Goal: Use online tool/utility: Utilize a website feature to perform a specific function

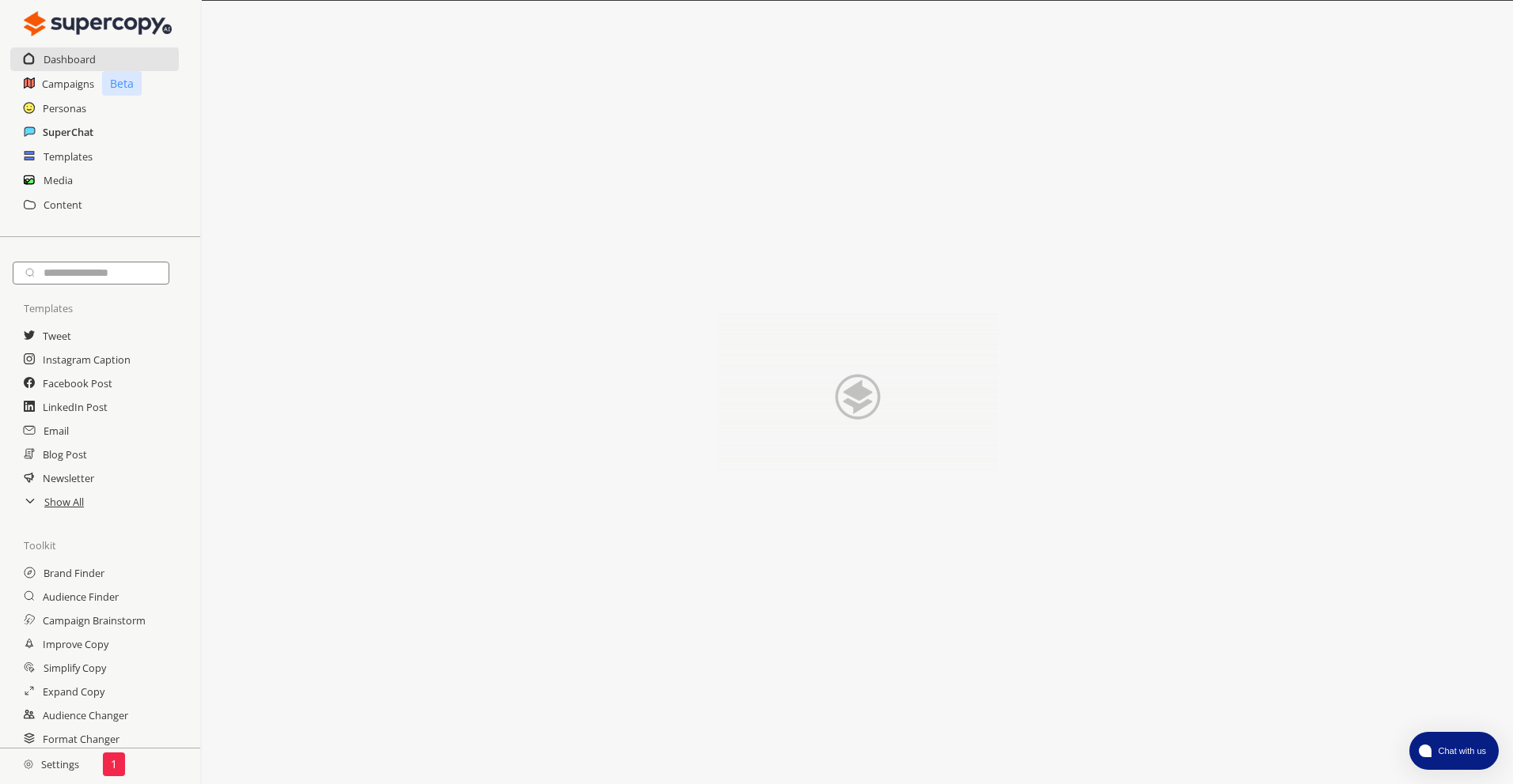
click at [63, 136] on h2 "SuperChat" at bounding box center [68, 132] width 51 height 24
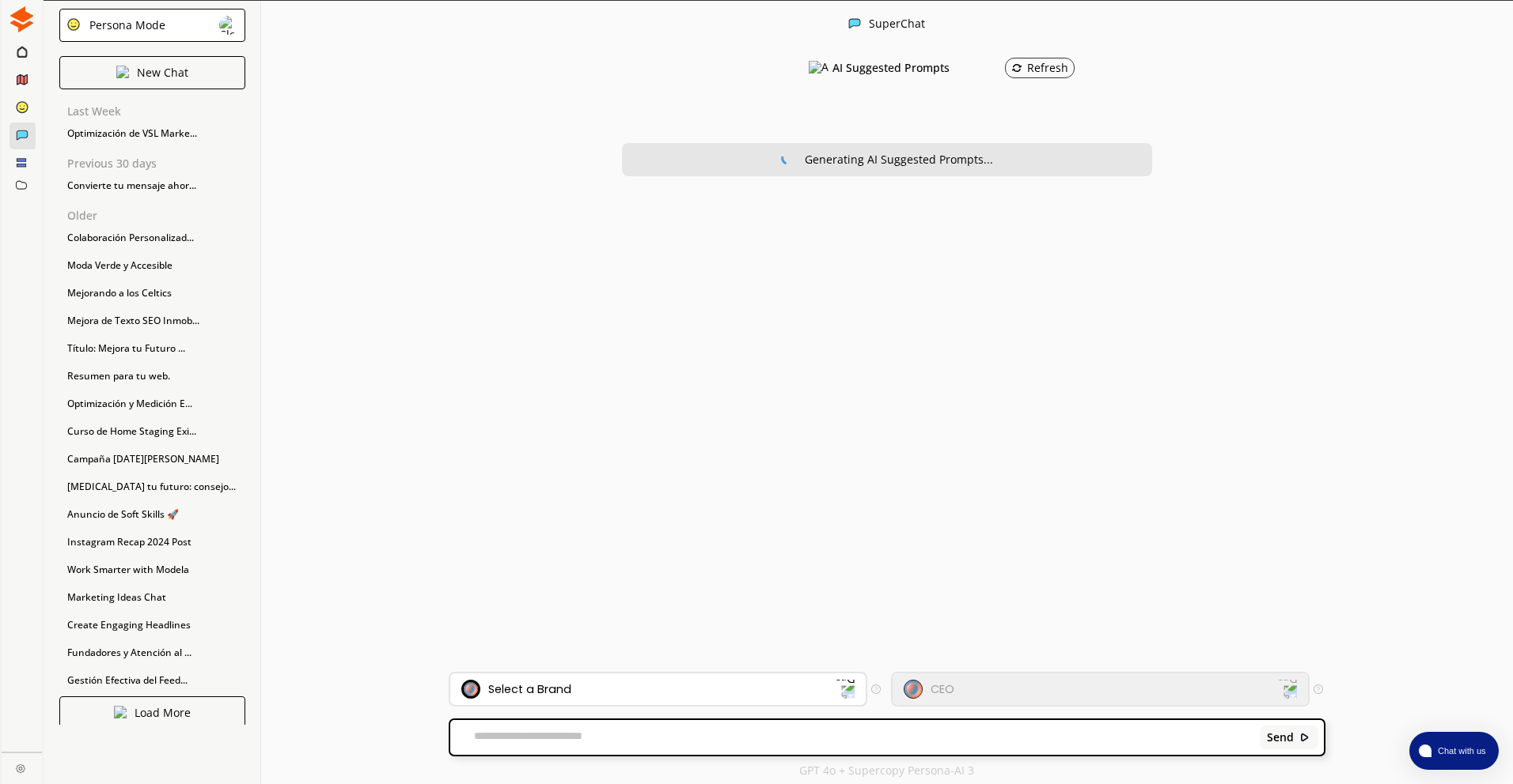
click at [17, 767] on img at bounding box center [20, 768] width 10 height 10
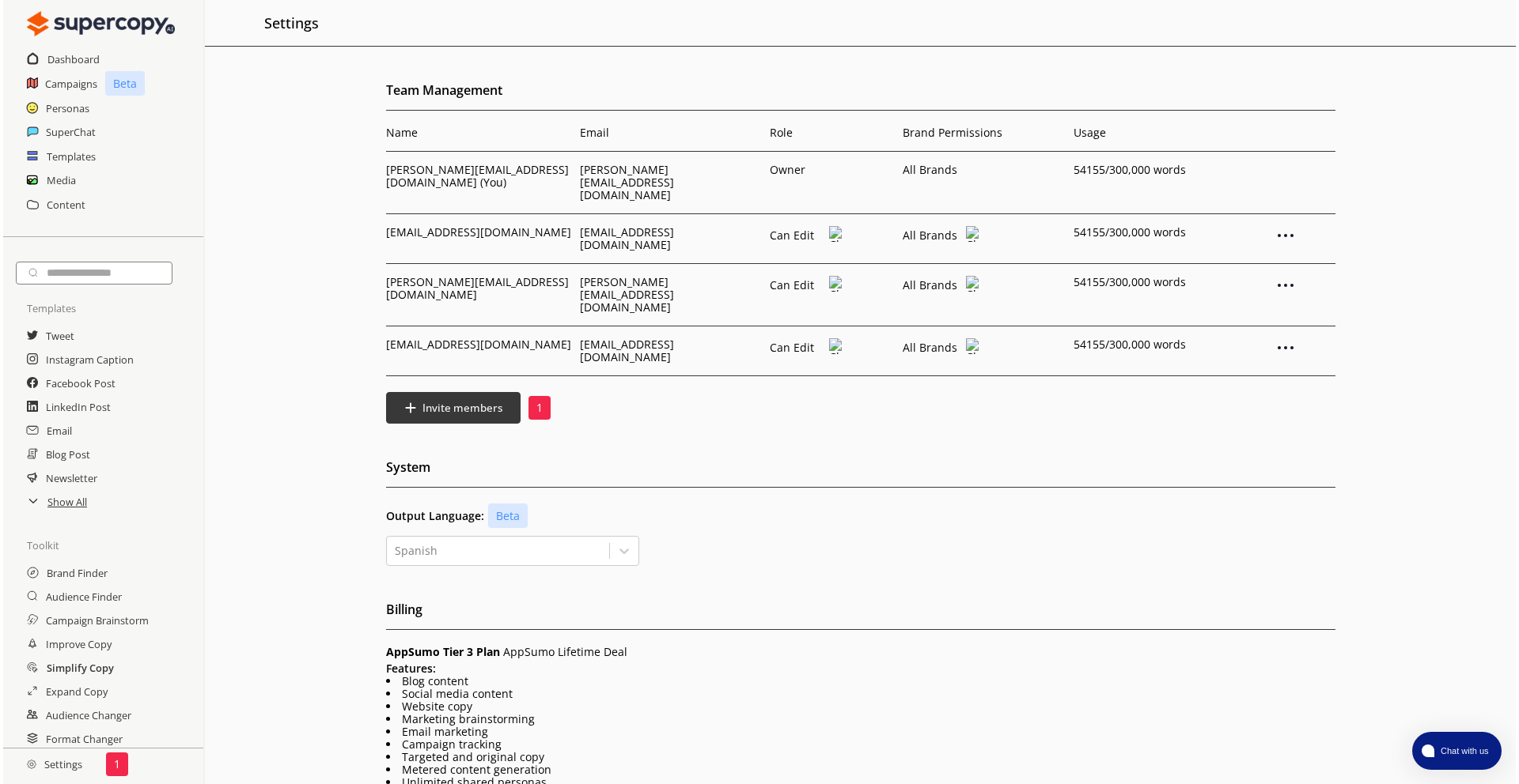
scroll to position [30, 0]
click at [56, 685] on h2 "Audience Changer" at bounding box center [86, 688] width 87 height 24
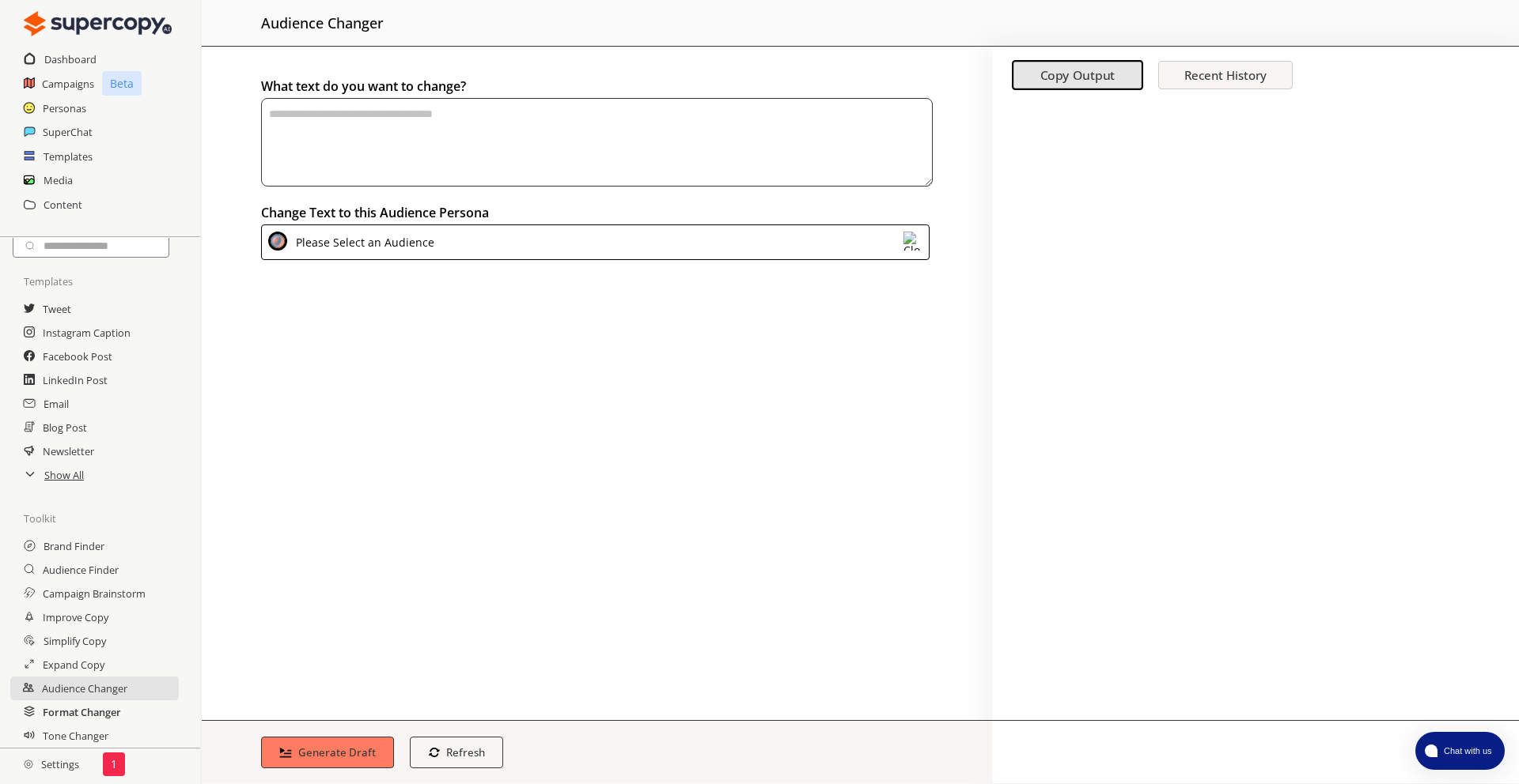
click at [72, 713] on h2 "Format Changer" at bounding box center [82, 712] width 79 height 24
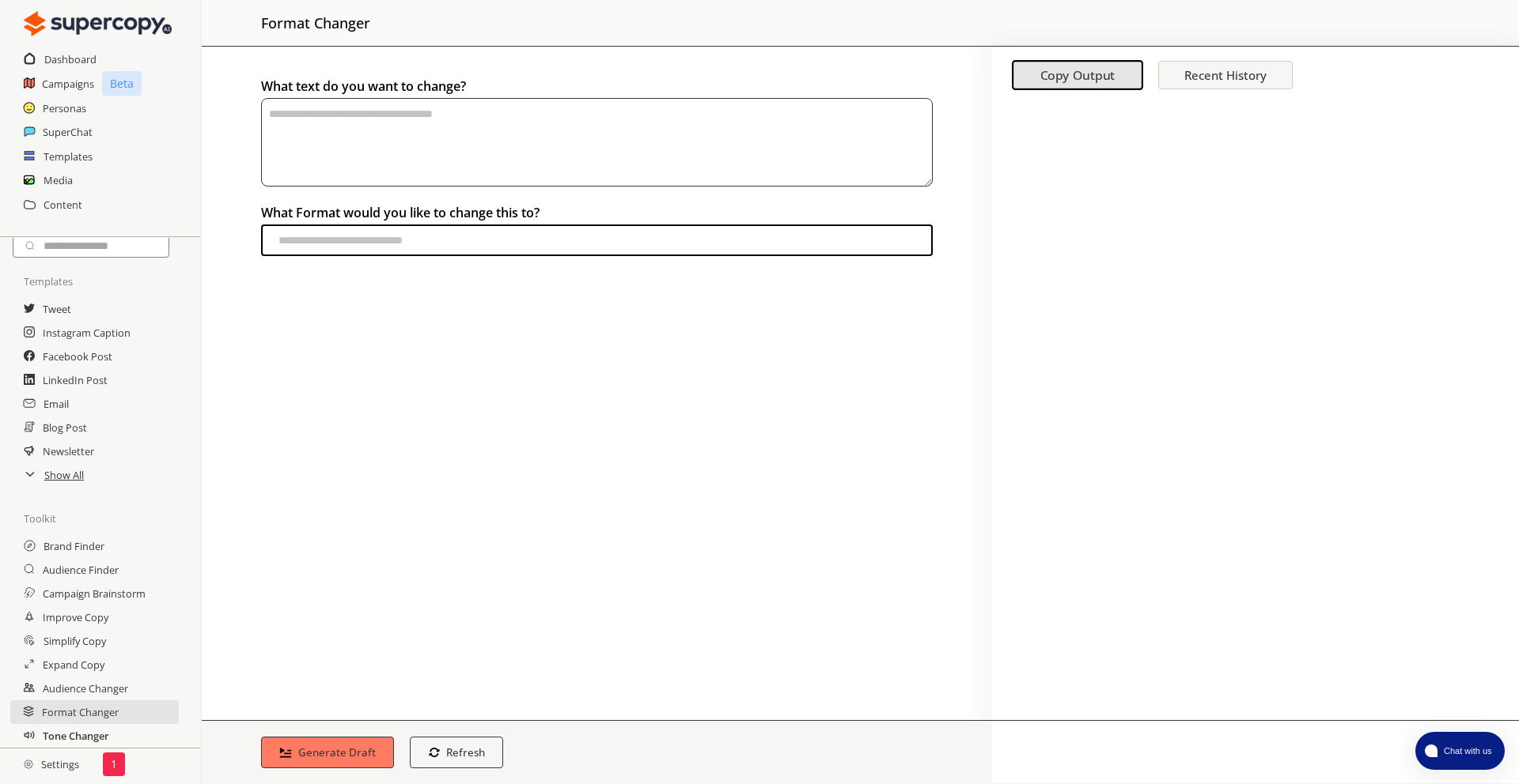
click at [79, 744] on h2 "Tone Changer" at bounding box center [76, 736] width 66 height 24
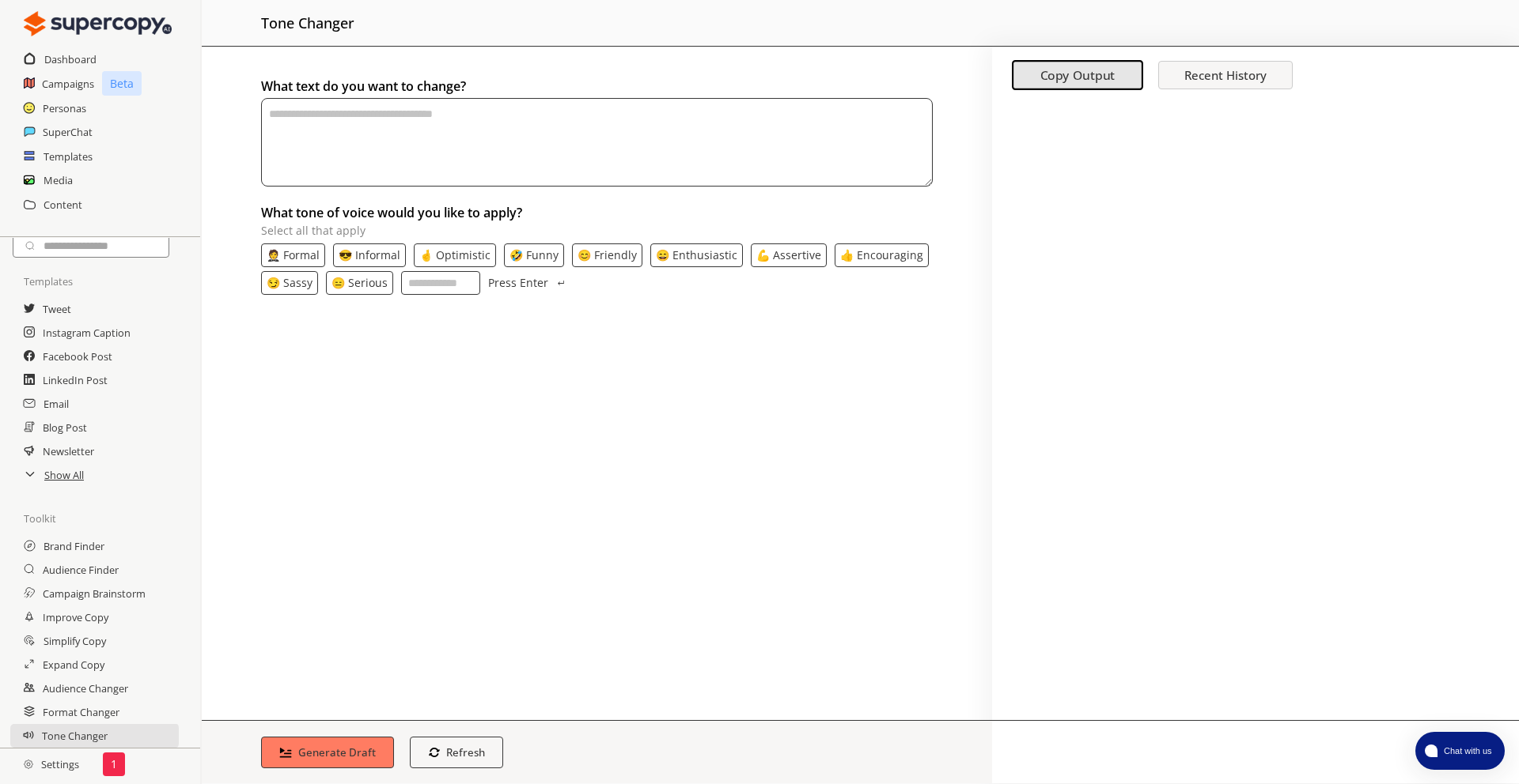
click at [412, 279] on input "What tone of voice would you like to apply? Select all that apply" at bounding box center [440, 283] width 79 height 24
click at [77, 643] on h2 "Simplify Copy" at bounding box center [77, 641] width 67 height 24
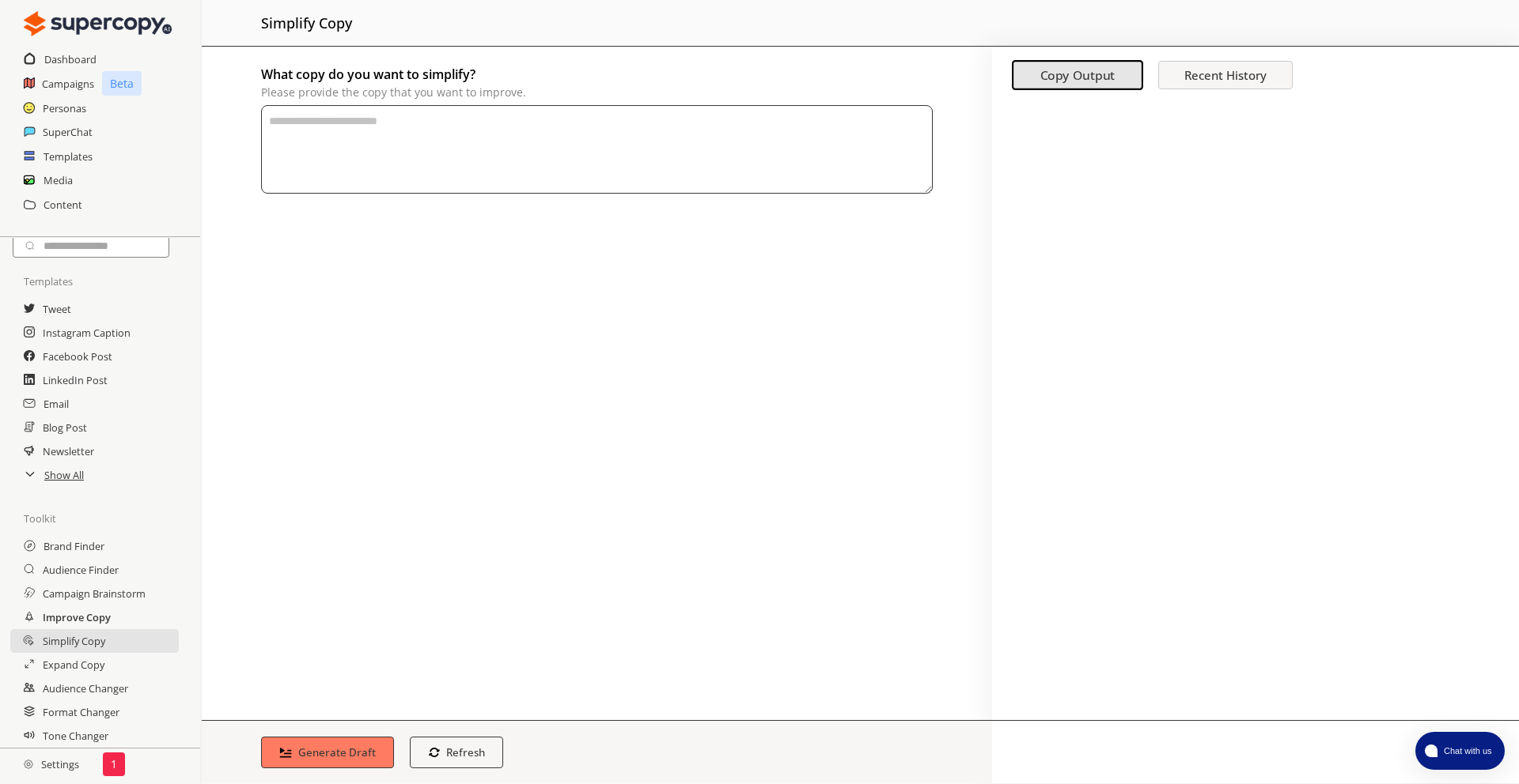
click at [79, 625] on h2 "Improve Copy" at bounding box center [77, 617] width 68 height 24
click at [83, 619] on h2 "Improve Copy" at bounding box center [76, 617] width 68 height 24
click at [340, 213] on div "What copy would you like to improve on? Please provide the copy that you want t…" at bounding box center [597, 383] width 791 height 674
click at [356, 144] on textarea "What copy would you like to improve on? Please provide the copy that you want t…" at bounding box center [597, 148] width 672 height 88
paste textarea "**********"
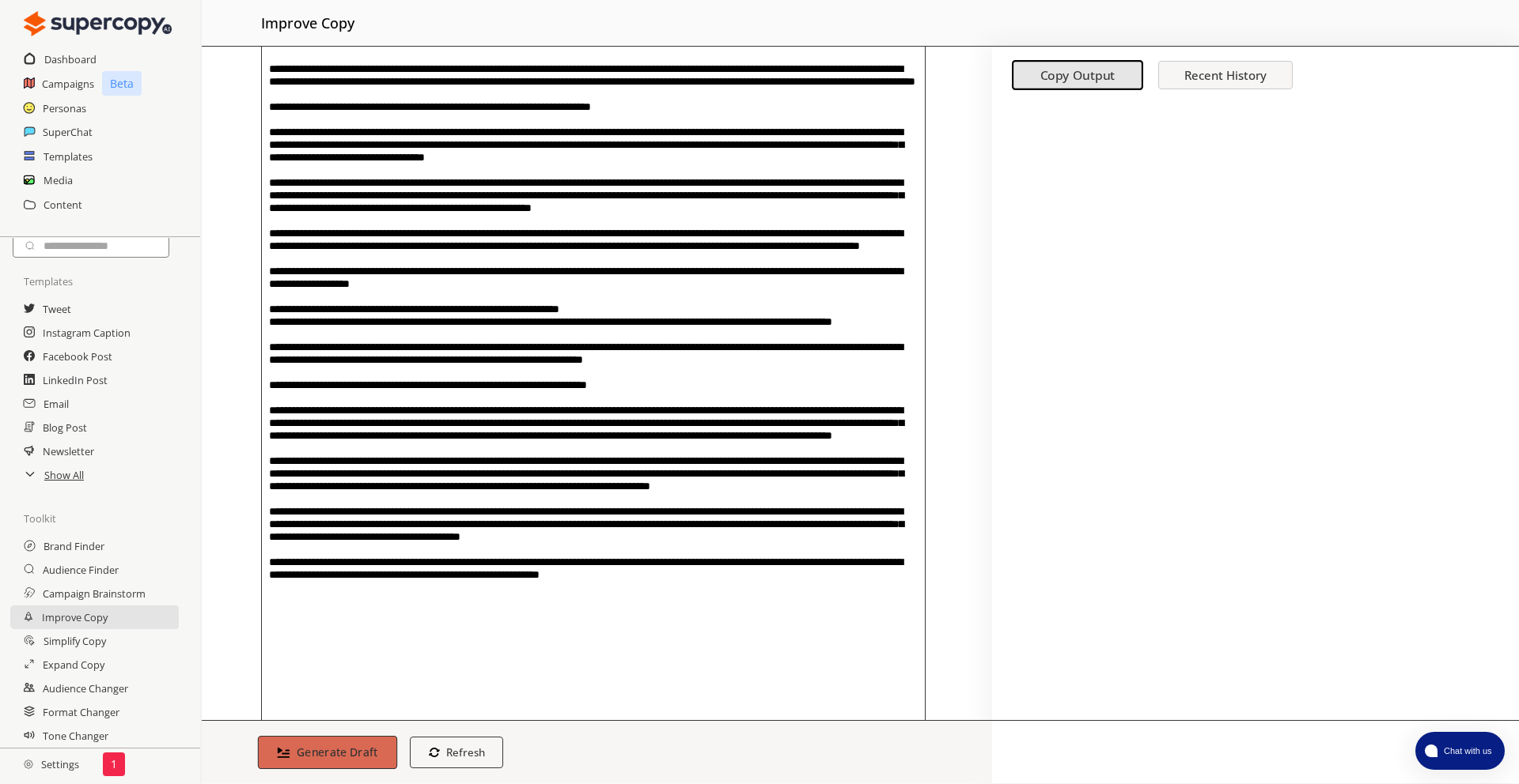
scroll to position [433, 0]
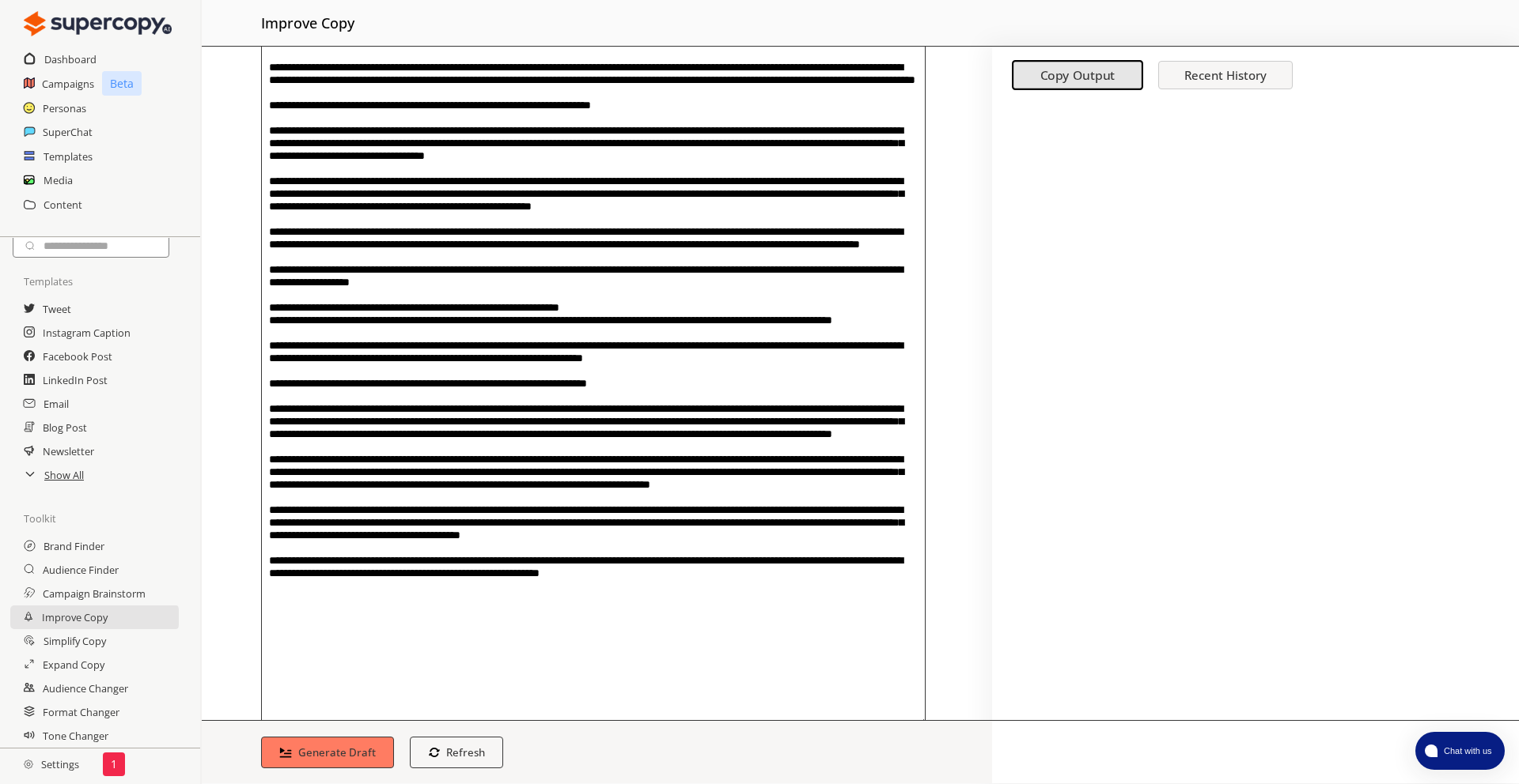
type textarea "**********"
drag, startPoint x: 343, startPoint y: 783, endPoint x: 345, endPoint y: 769, distance: 14.1
click at [343, 783] on div "Menu improve copy What copy would you like to improve on? Please provide the co…" at bounding box center [860, 392] width 1317 height 784
click at [345, 769] on div "Generate Draft Refresh regenerate" at bounding box center [597, 752] width 791 height 63
click at [355, 751] on b "Generate Draft" at bounding box center [337, 752] width 81 height 15
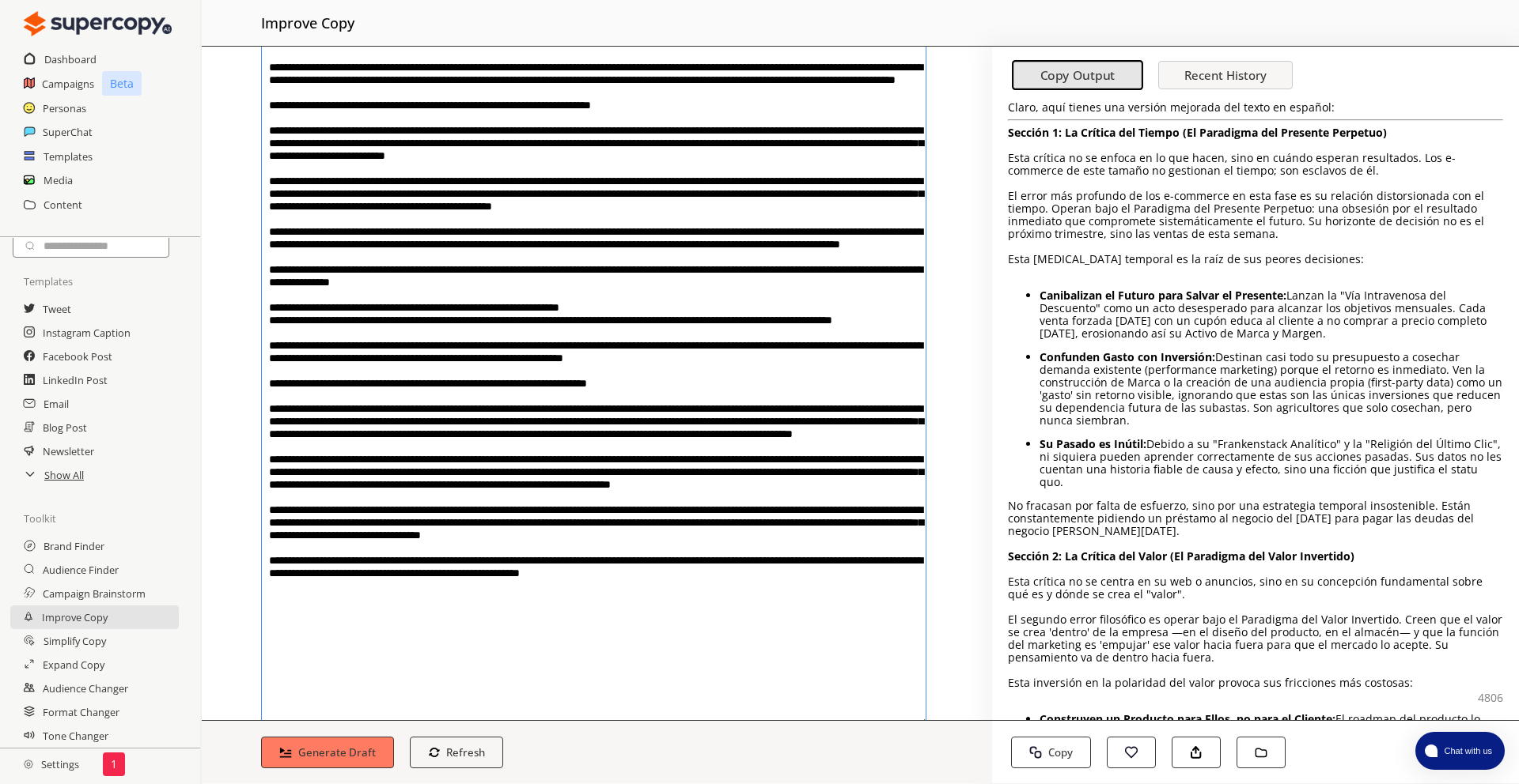
scroll to position [557, 0]
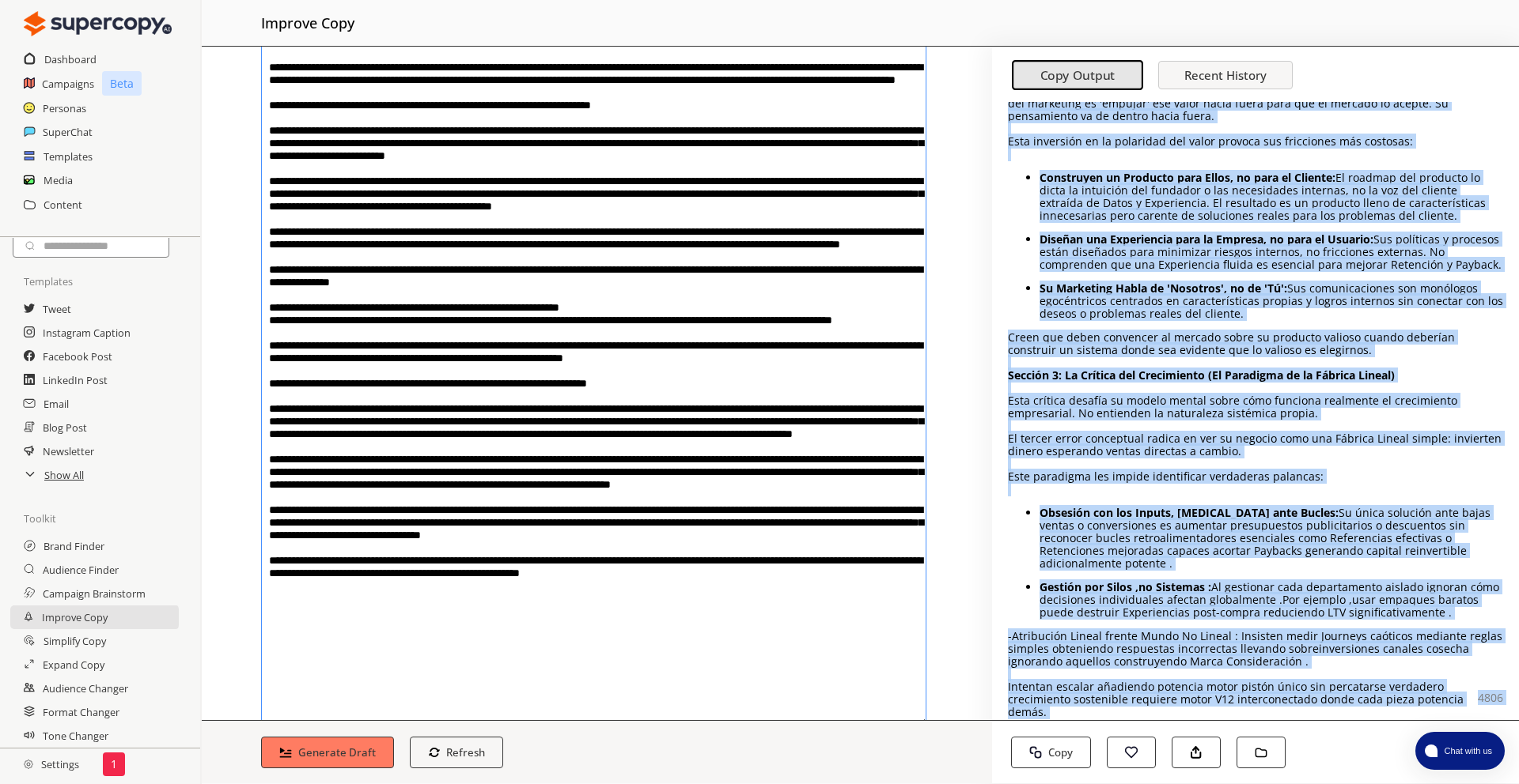
drag, startPoint x: 1009, startPoint y: 155, endPoint x: 1416, endPoint y: 672, distance: 658.0
click at [30, 732] on icon at bounding box center [29, 735] width 11 height 16
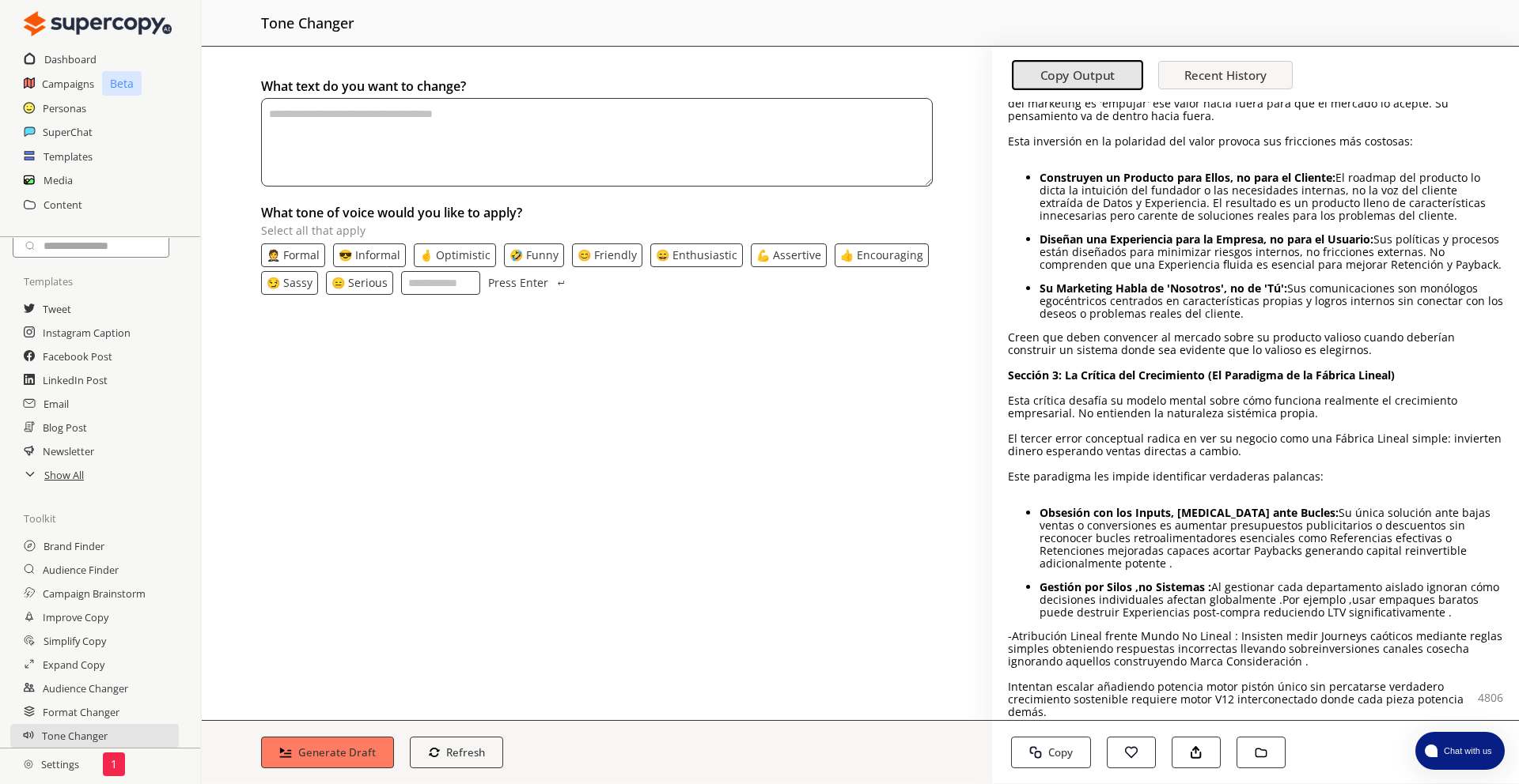
click at [413, 283] on input "What tone of voice would you like to apply? Select all that apply" at bounding box center [440, 283] width 79 height 24
type input "*******"
type input "*********"
click at [432, 119] on textarea "textarea-textarea" at bounding box center [597, 141] width 672 height 88
paste textarea "**********"
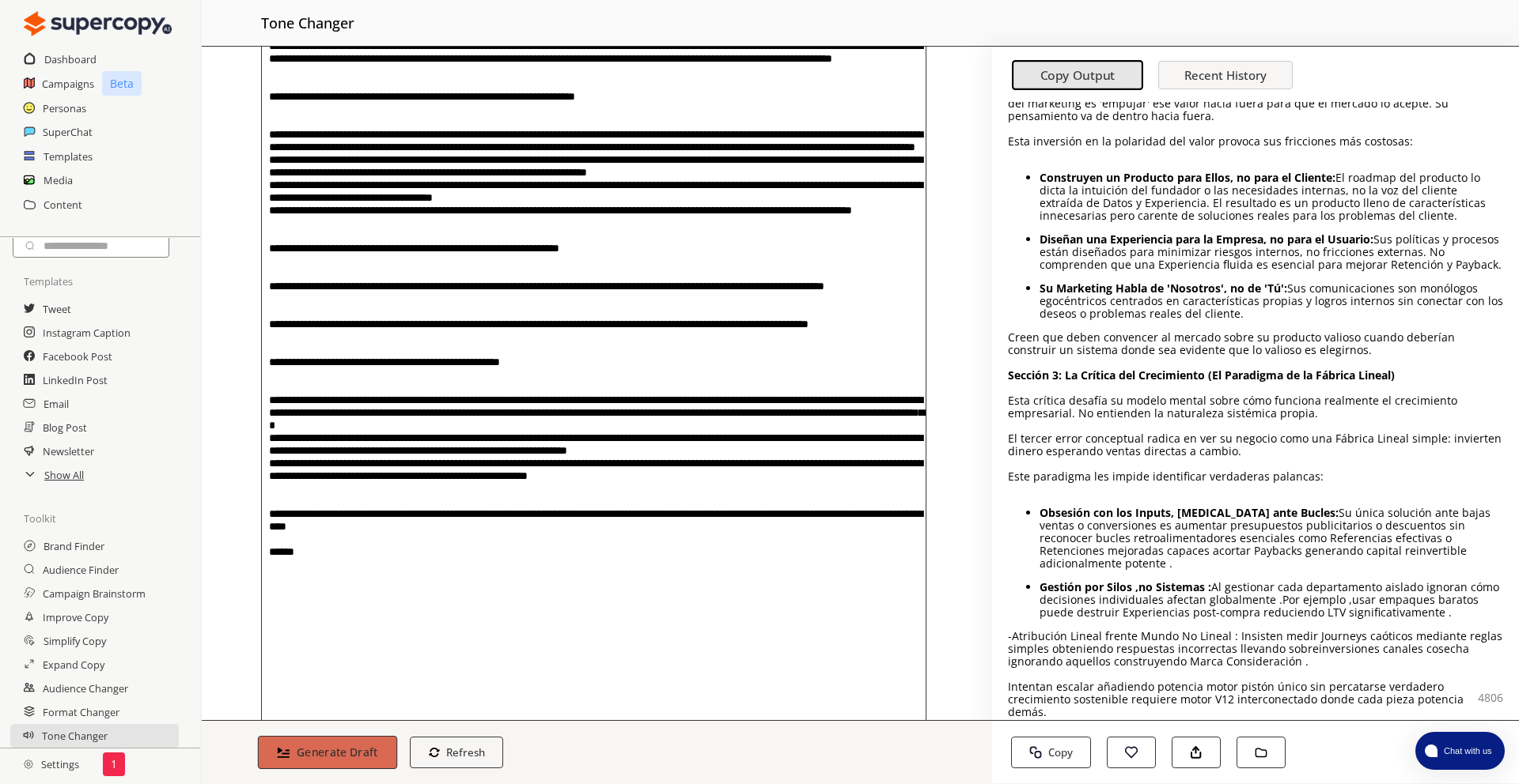
scroll to position [477, 0]
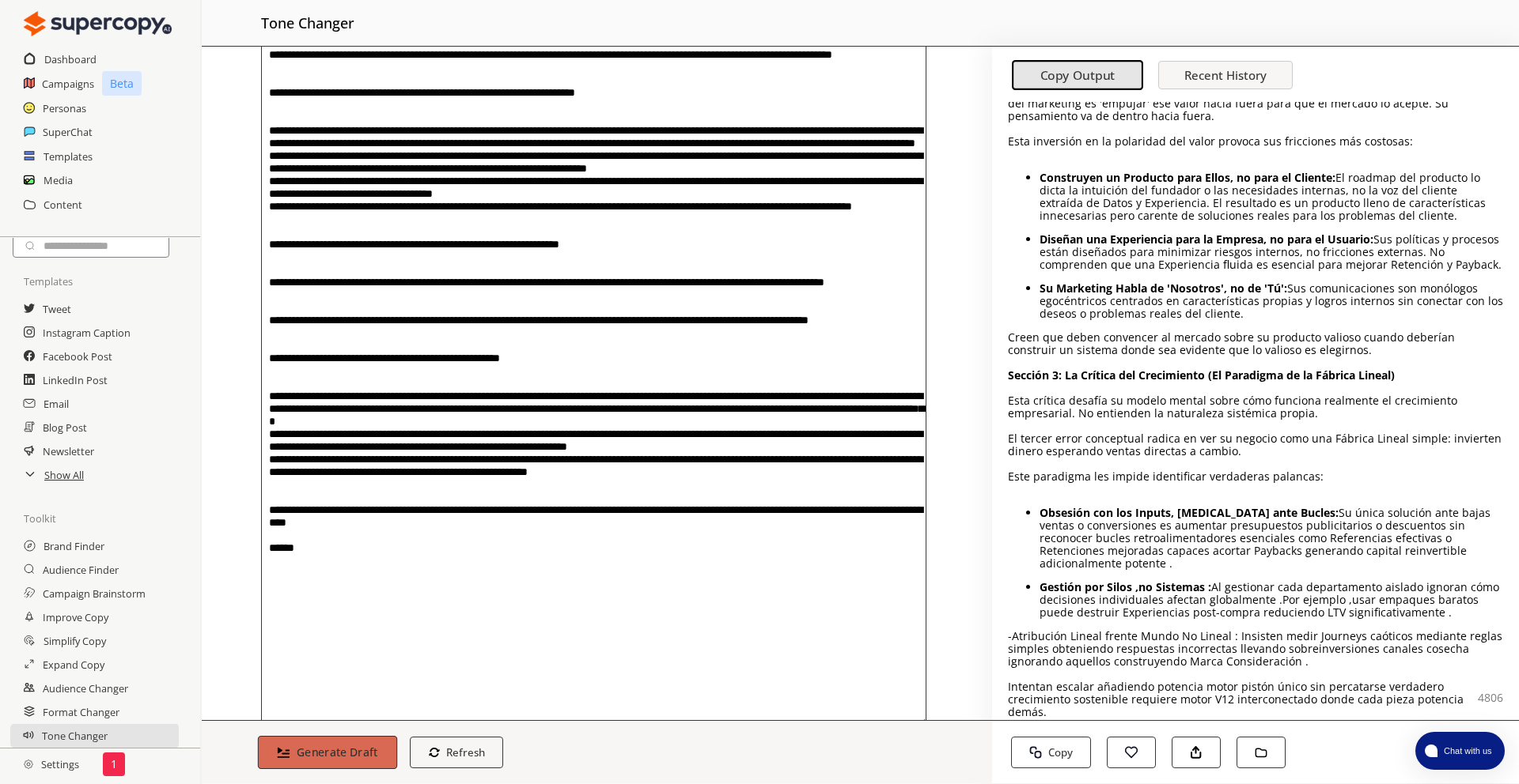
type textarea "**********"
click at [363, 753] on b "Generate Draft" at bounding box center [337, 752] width 81 height 15
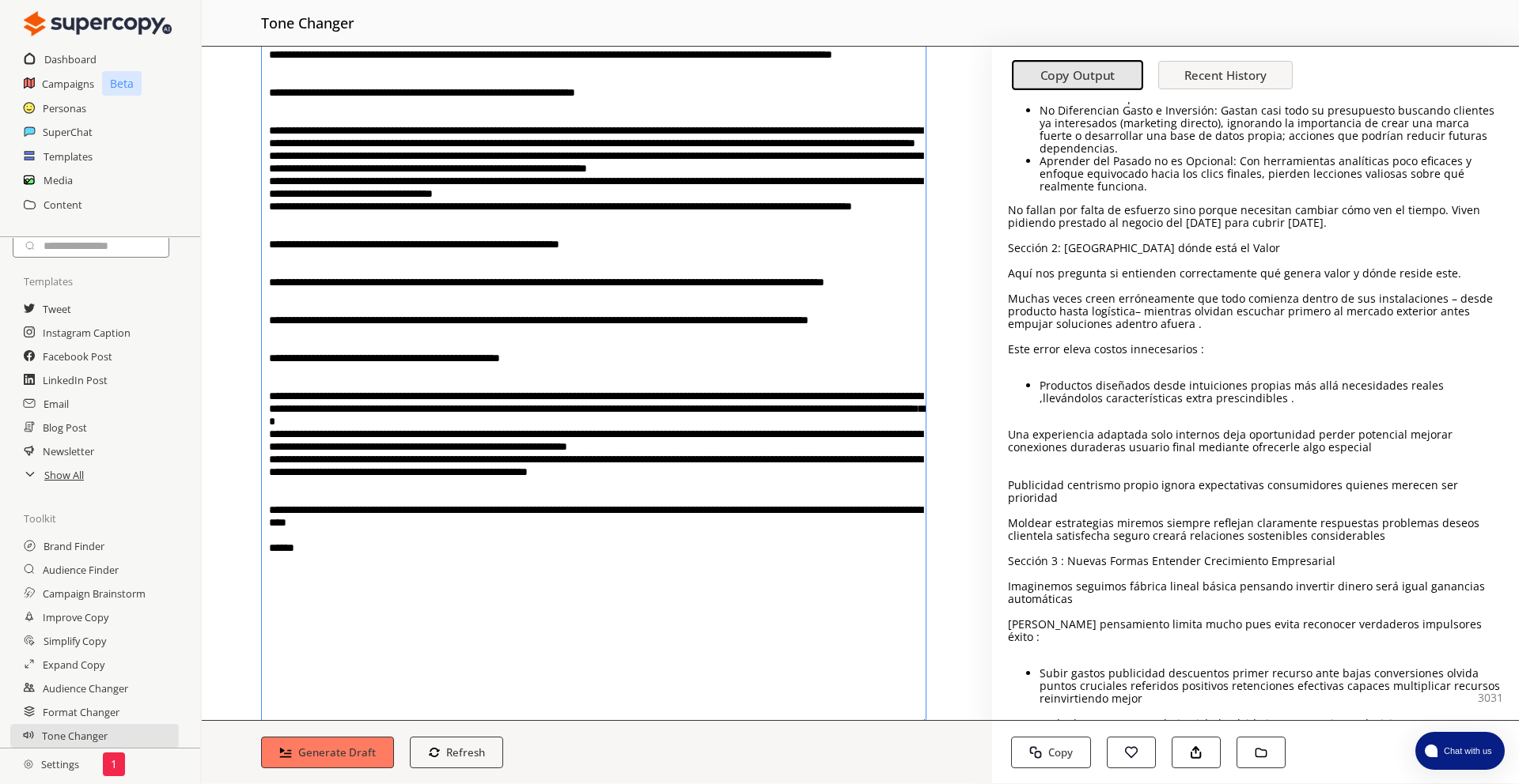
scroll to position [0, 0]
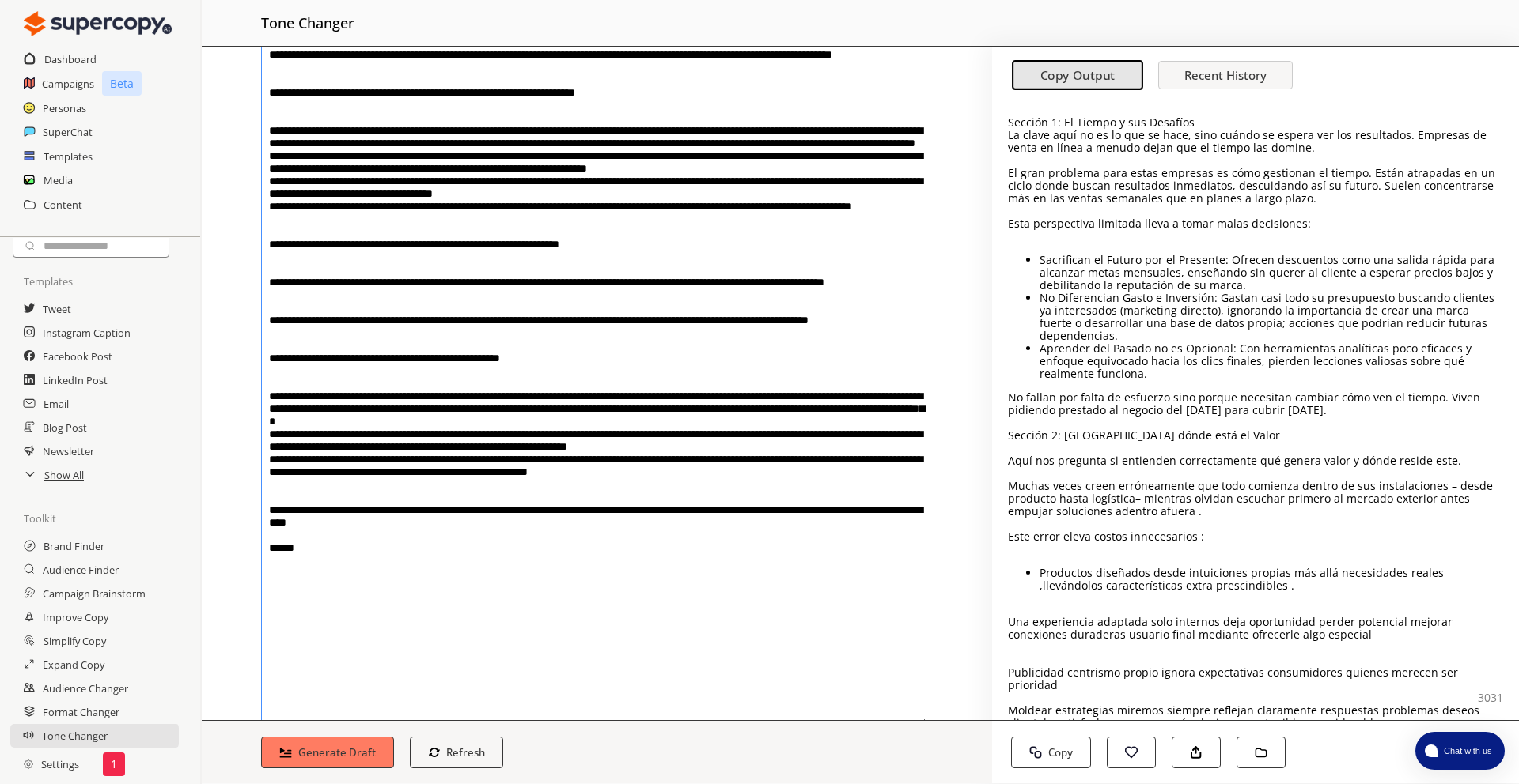
click at [1010, 463] on p "Aquí nos pregunta si entienden correctamente qué genera valor y dónde reside es…" at bounding box center [1255, 461] width 495 height 12
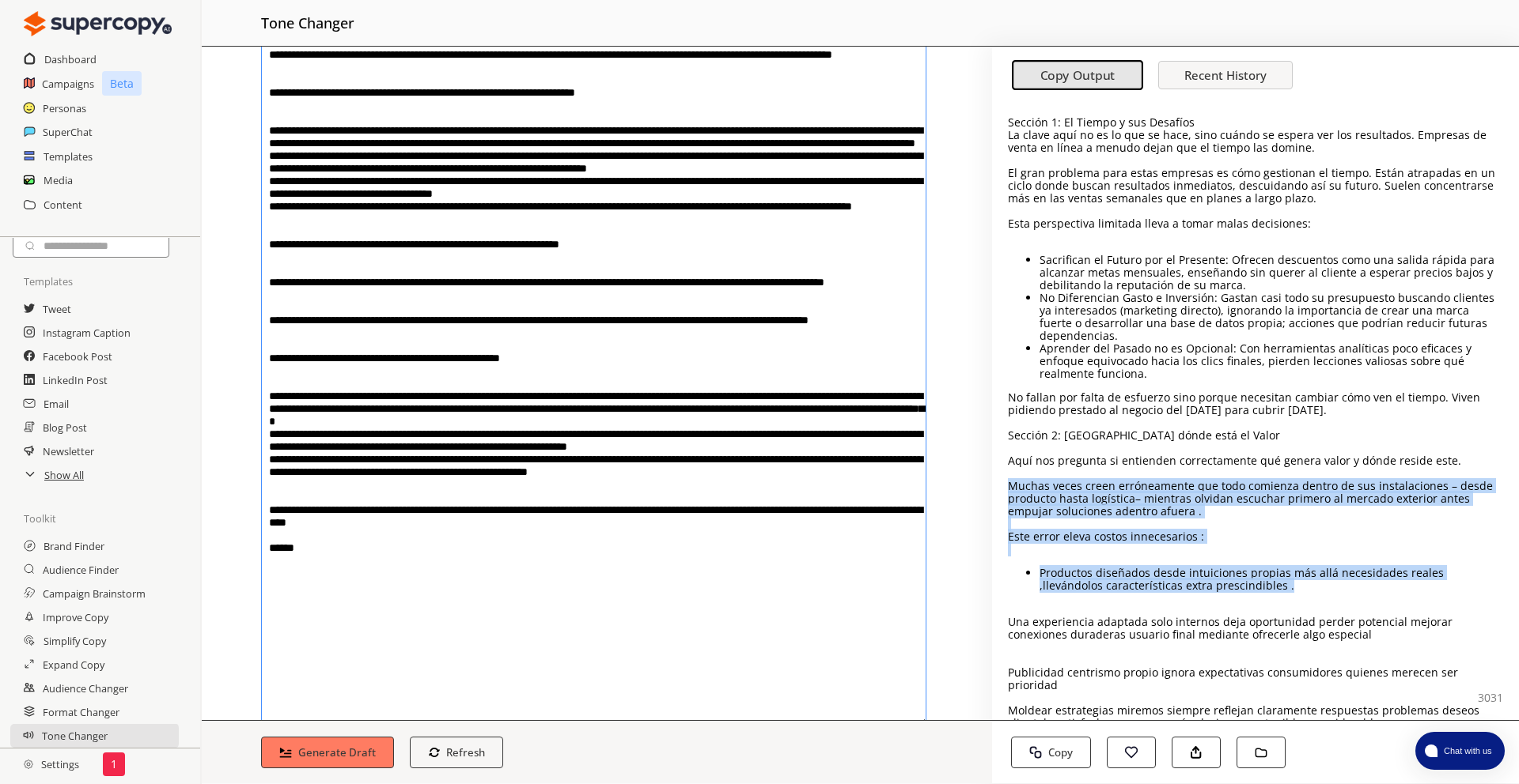
drag, startPoint x: 1006, startPoint y: 489, endPoint x: 1309, endPoint y: 592, distance: 320.0
click at [1309, 592] on div "Sección 1: El Tiempo y sus Desafíos La clave aquí no es lo que se hace, sino cu…" at bounding box center [1255, 411] width 527 height 618
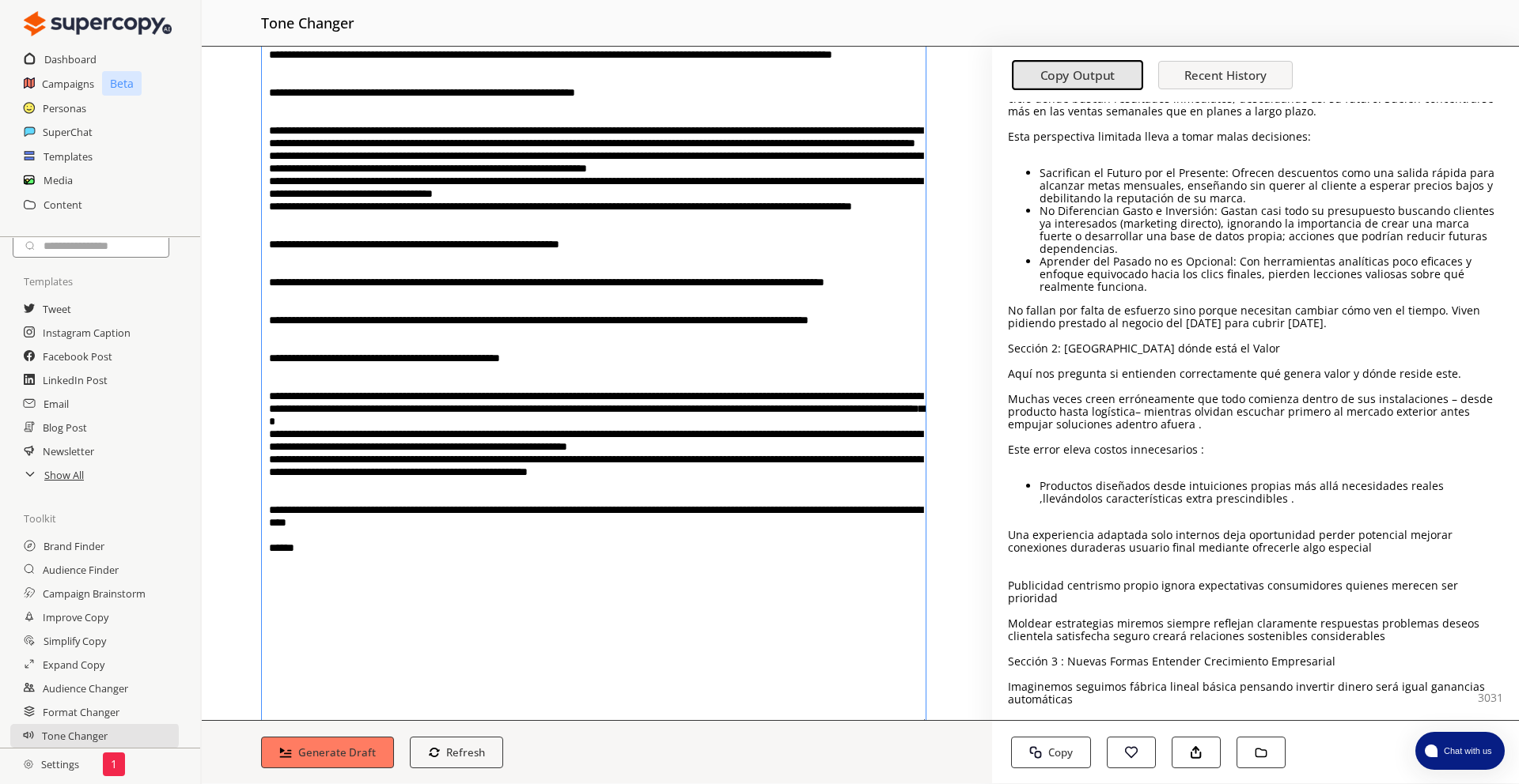
scroll to position [86, 0]
drag, startPoint x: 1431, startPoint y: 629, endPoint x: 1399, endPoint y: 620, distance: 33.2
click at [1399, 620] on p "Moldear estrategias miremos siempre reflejan claramente respuestas problemas de…" at bounding box center [1255, 631] width 495 height 25
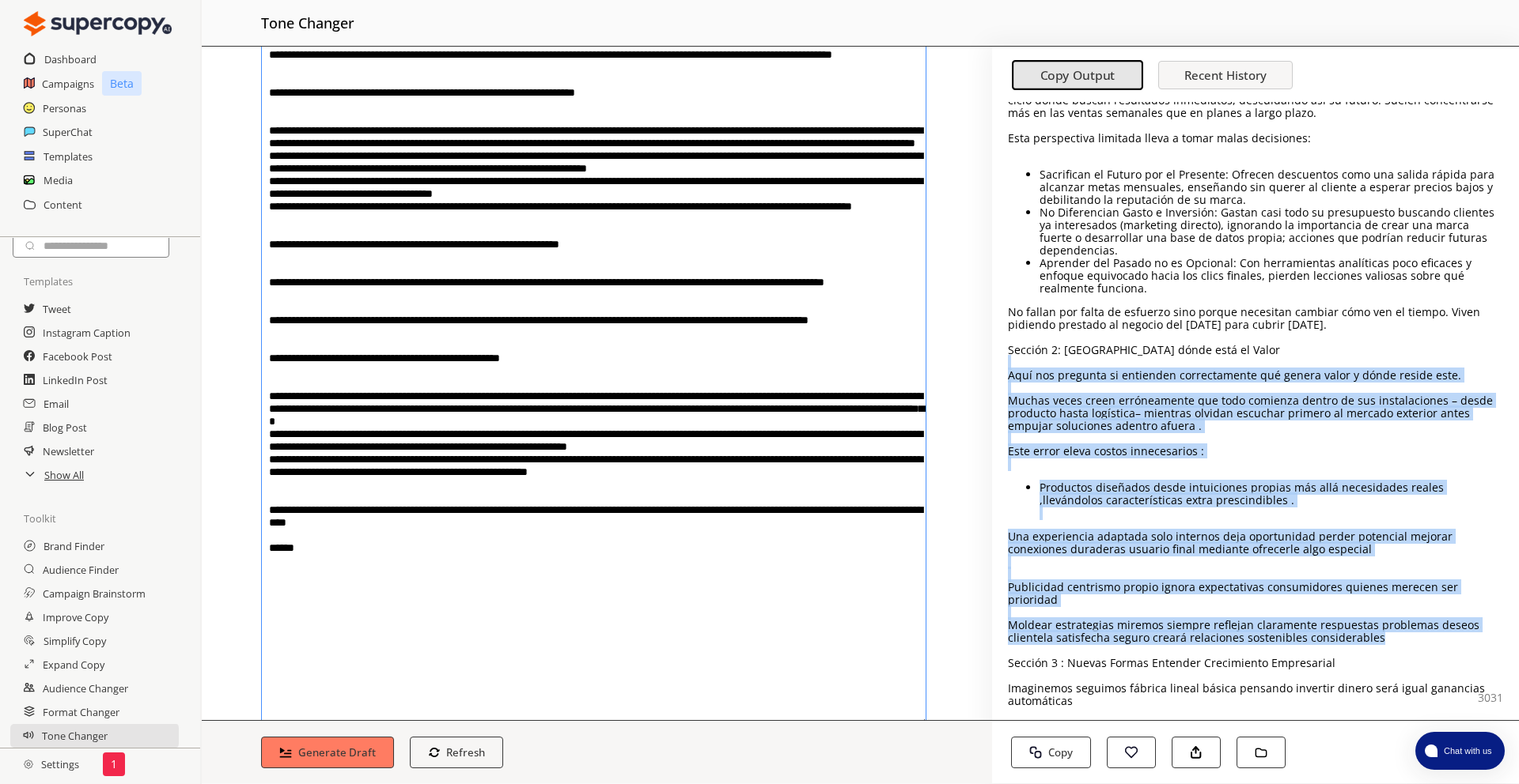
drag, startPoint x: 1400, startPoint y: 628, endPoint x: 1087, endPoint y: 363, distance: 410.1
click at [1087, 363] on div "Sección 1: El Tiempo y sus Desafíos La clave aquí no es lo que se hace, sino cu…" at bounding box center [1255, 469] width 495 height 877
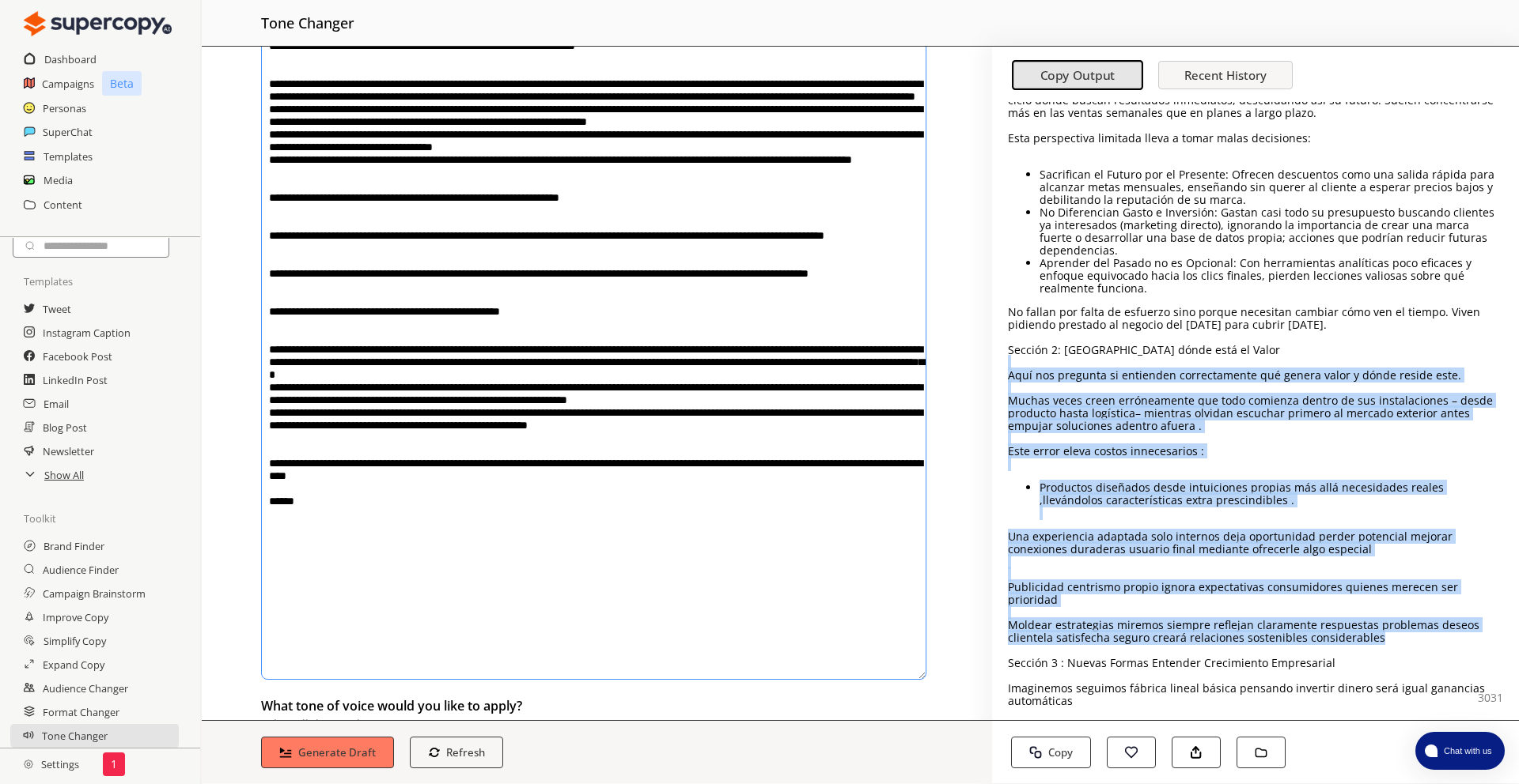
scroll to position [534, 0]
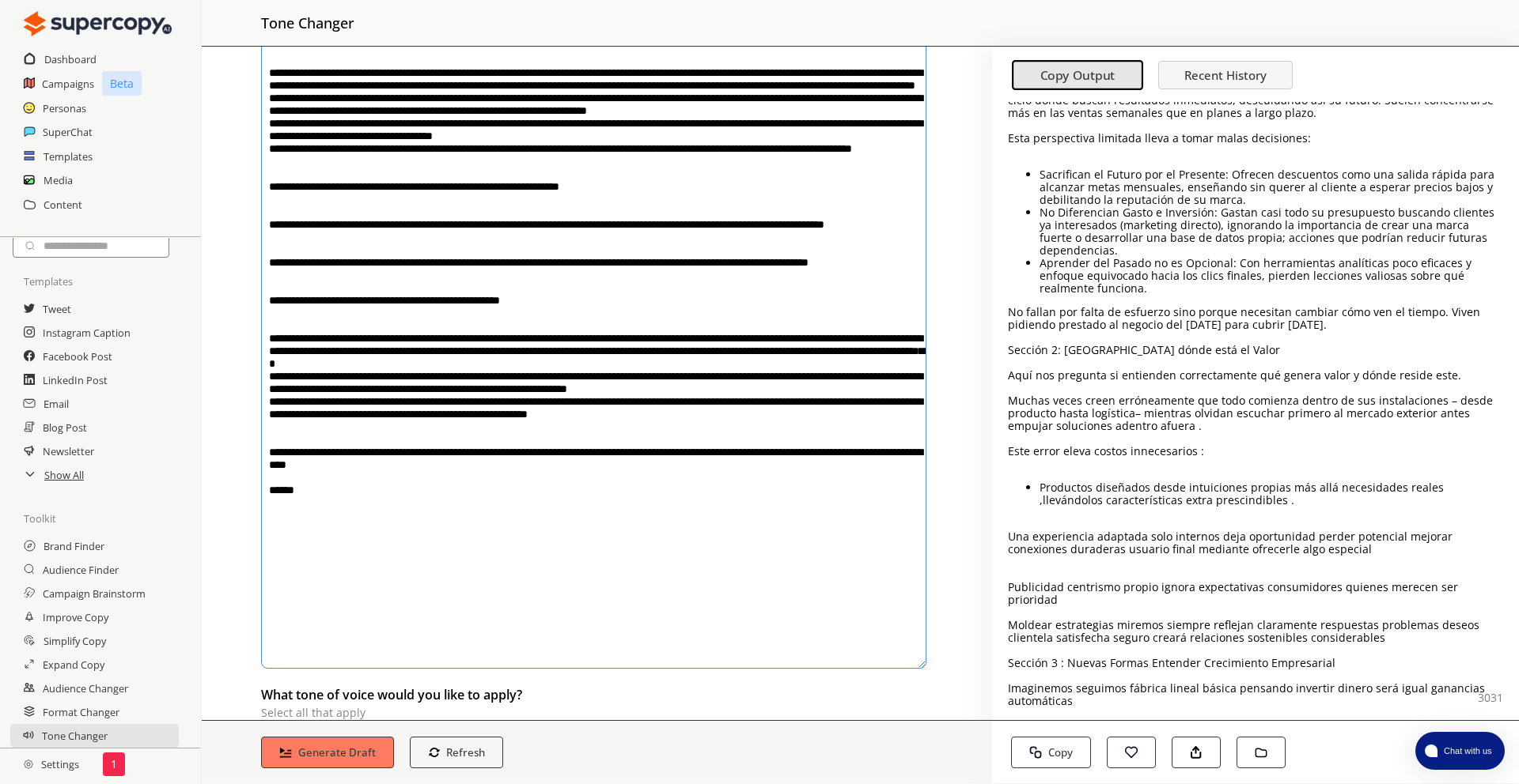
drag, startPoint x: 271, startPoint y: 322, endPoint x: 779, endPoint y: 339, distance: 508.3
click at [779, 339] on textarea "textarea-textarea" at bounding box center [594, 116] width 666 height 1105
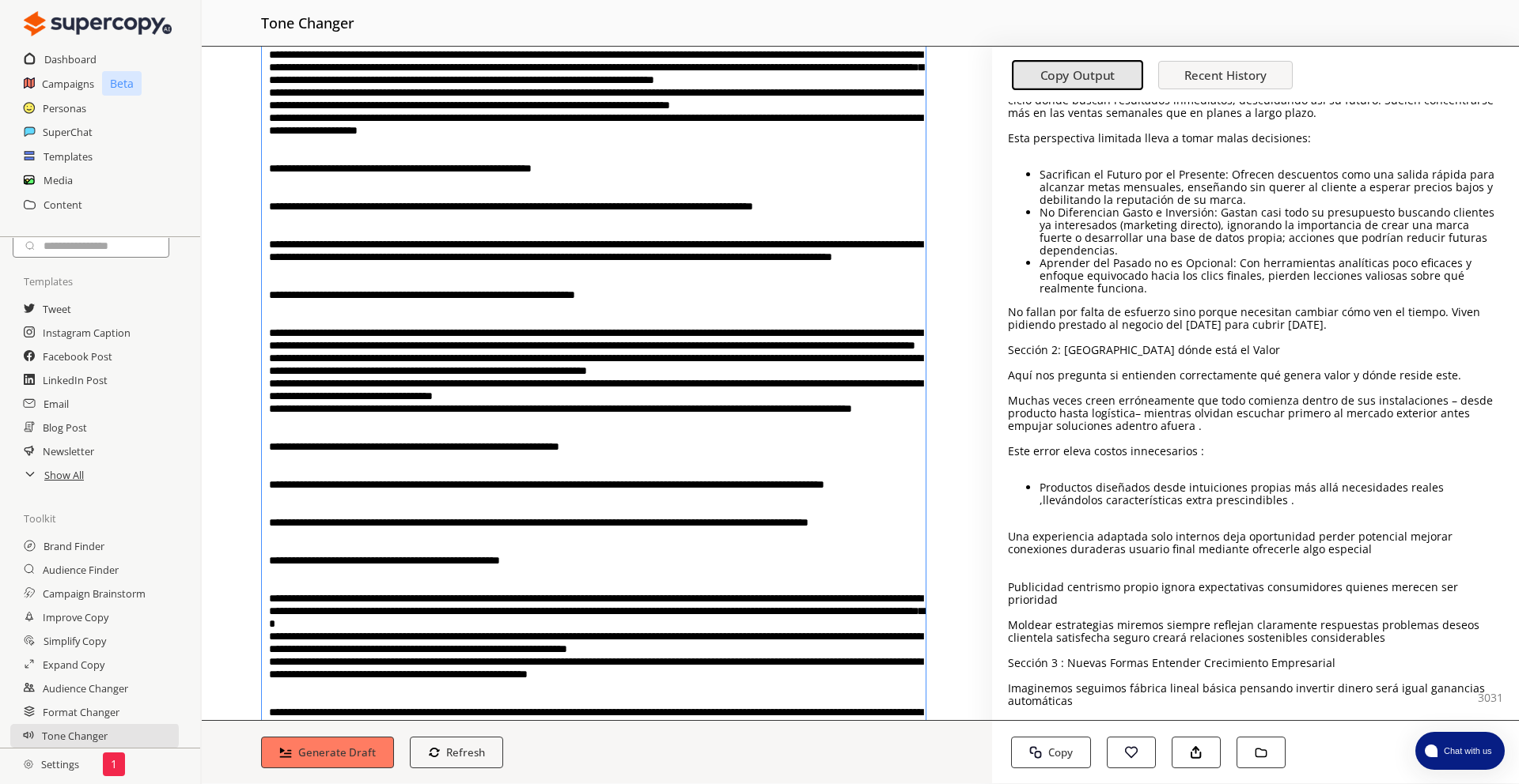
scroll to position [184, 0]
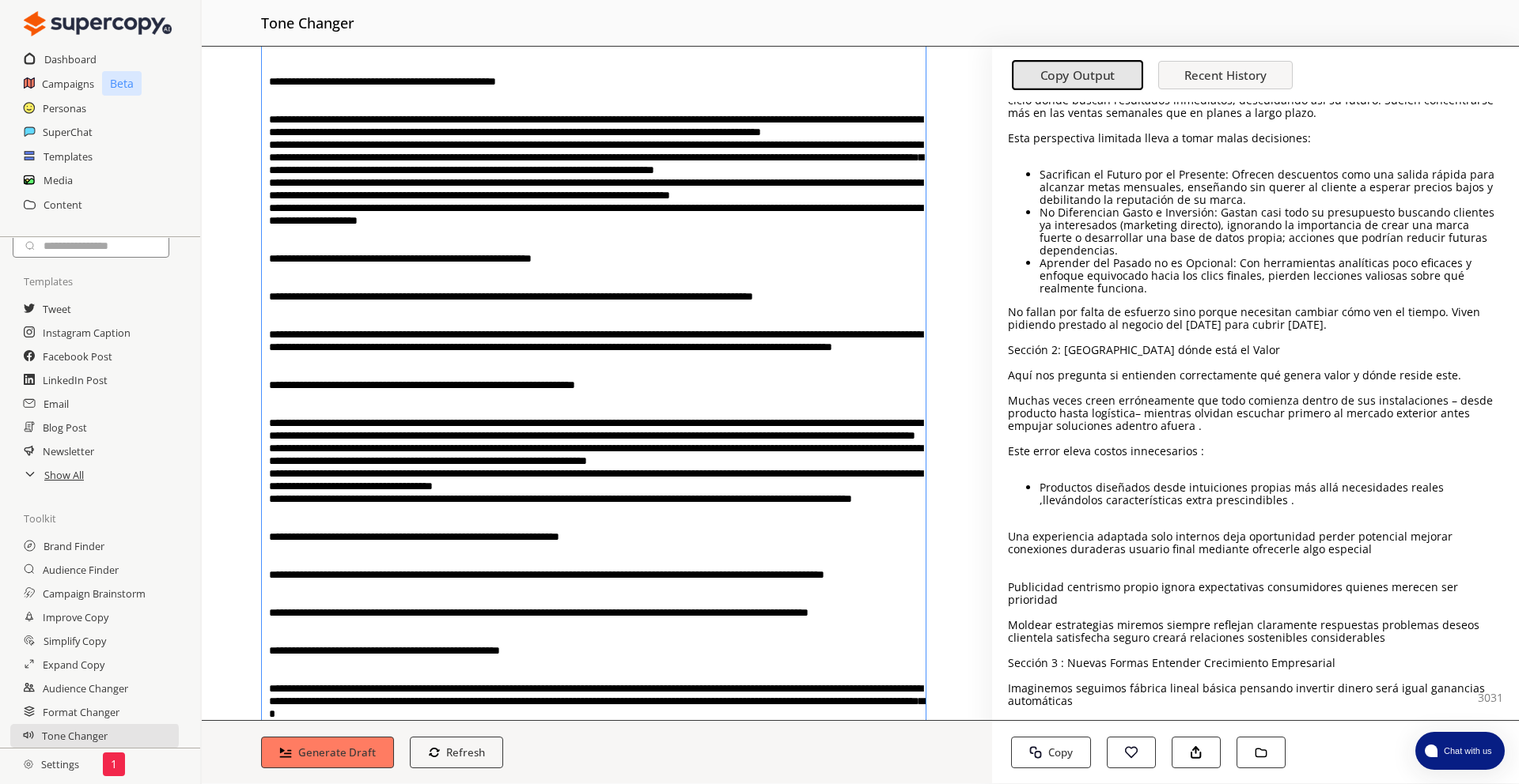
drag, startPoint x: 275, startPoint y: 390, endPoint x: 716, endPoint y: 434, distance: 443.2
click at [716, 434] on textarea "textarea-textarea" at bounding box center [594, 466] width 666 height 1105
click at [684, 417] on textarea "textarea-textarea" at bounding box center [594, 466] width 666 height 1105
drag, startPoint x: 652, startPoint y: 402, endPoint x: 661, endPoint y: 620, distance: 218.2
click at [662, 620] on textarea "textarea-textarea" at bounding box center [594, 466] width 666 height 1105
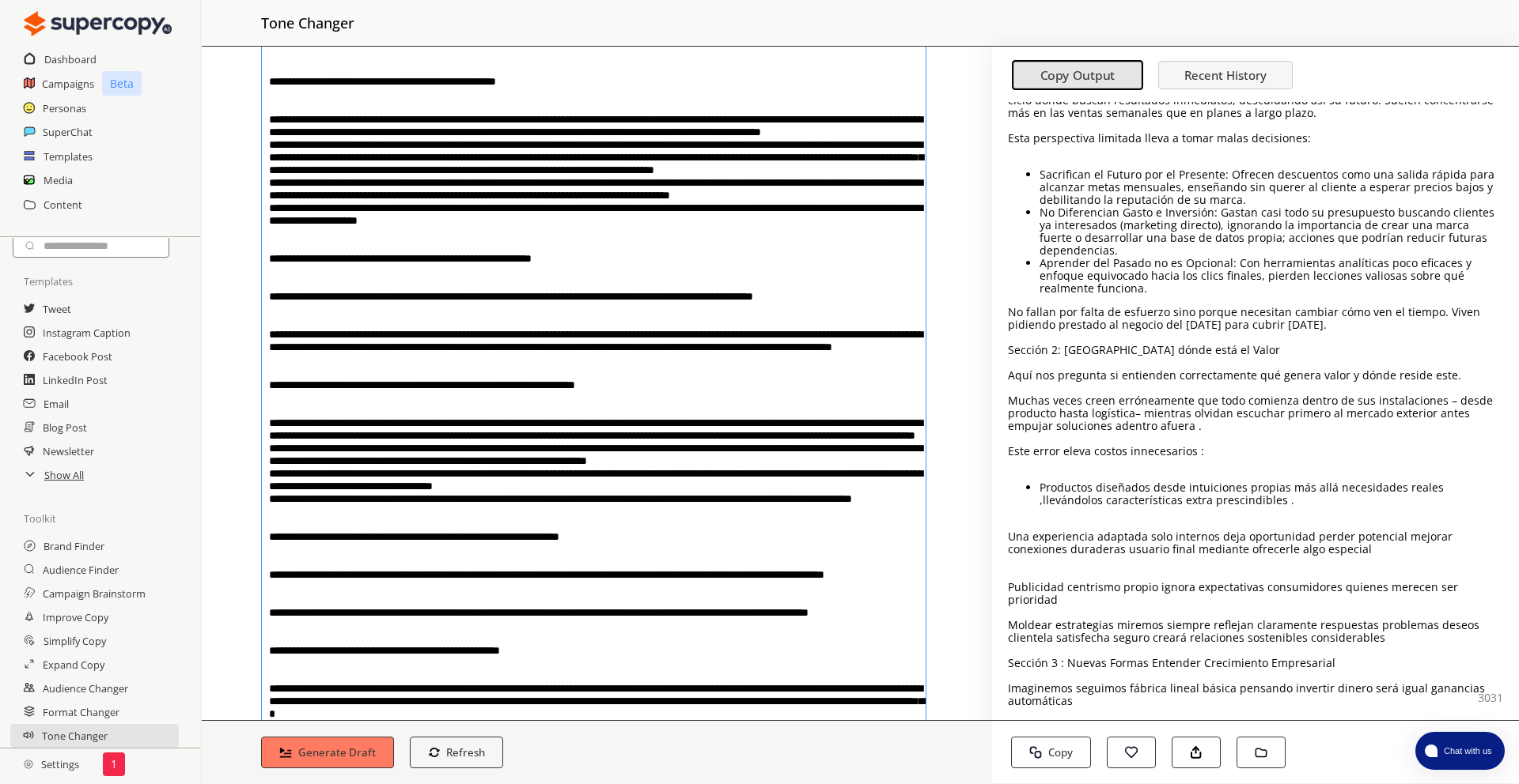
click at [423, 613] on textarea "textarea-textarea" at bounding box center [594, 466] width 666 height 1105
drag, startPoint x: 423, startPoint y: 613, endPoint x: 272, endPoint y: 326, distance: 324.3
click at [272, 326] on textarea "textarea-textarea" at bounding box center [594, 466] width 666 height 1105
